Goal: Information Seeking & Learning: Learn about a topic

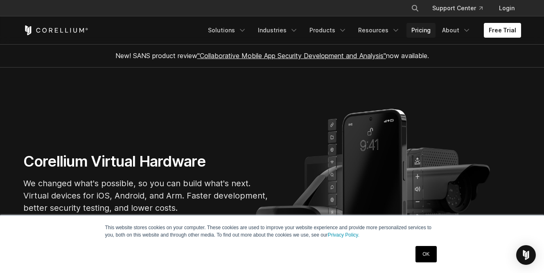
click at [420, 29] on link "Pricing" at bounding box center [421, 30] width 29 height 15
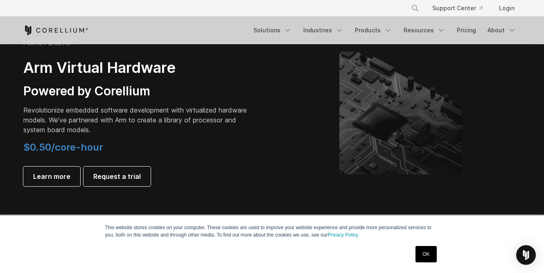
scroll to position [988, 0]
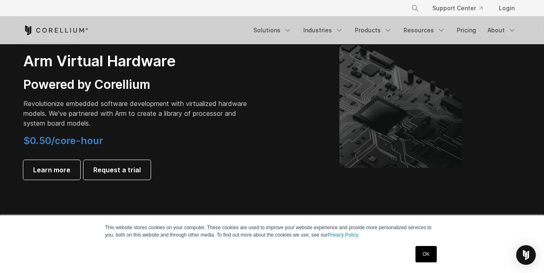
click at [430, 256] on link "OK" at bounding box center [426, 254] width 21 height 16
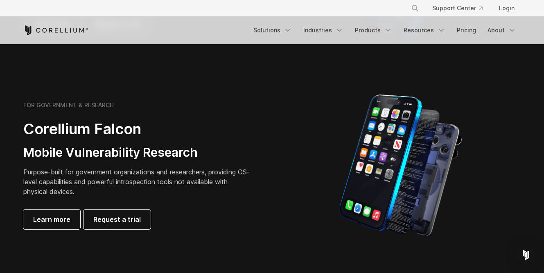
scroll to position [342, 0]
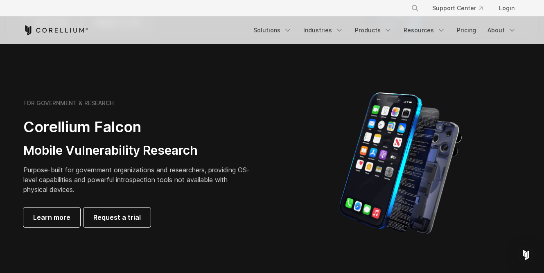
click at [116, 127] on h2 "Corellium Falcon" at bounding box center [137, 127] width 229 height 18
click at [169, 150] on h3 "Mobile Vulnerability Research" at bounding box center [137, 151] width 229 height 16
